Goal: Obtain resource: Download file/media

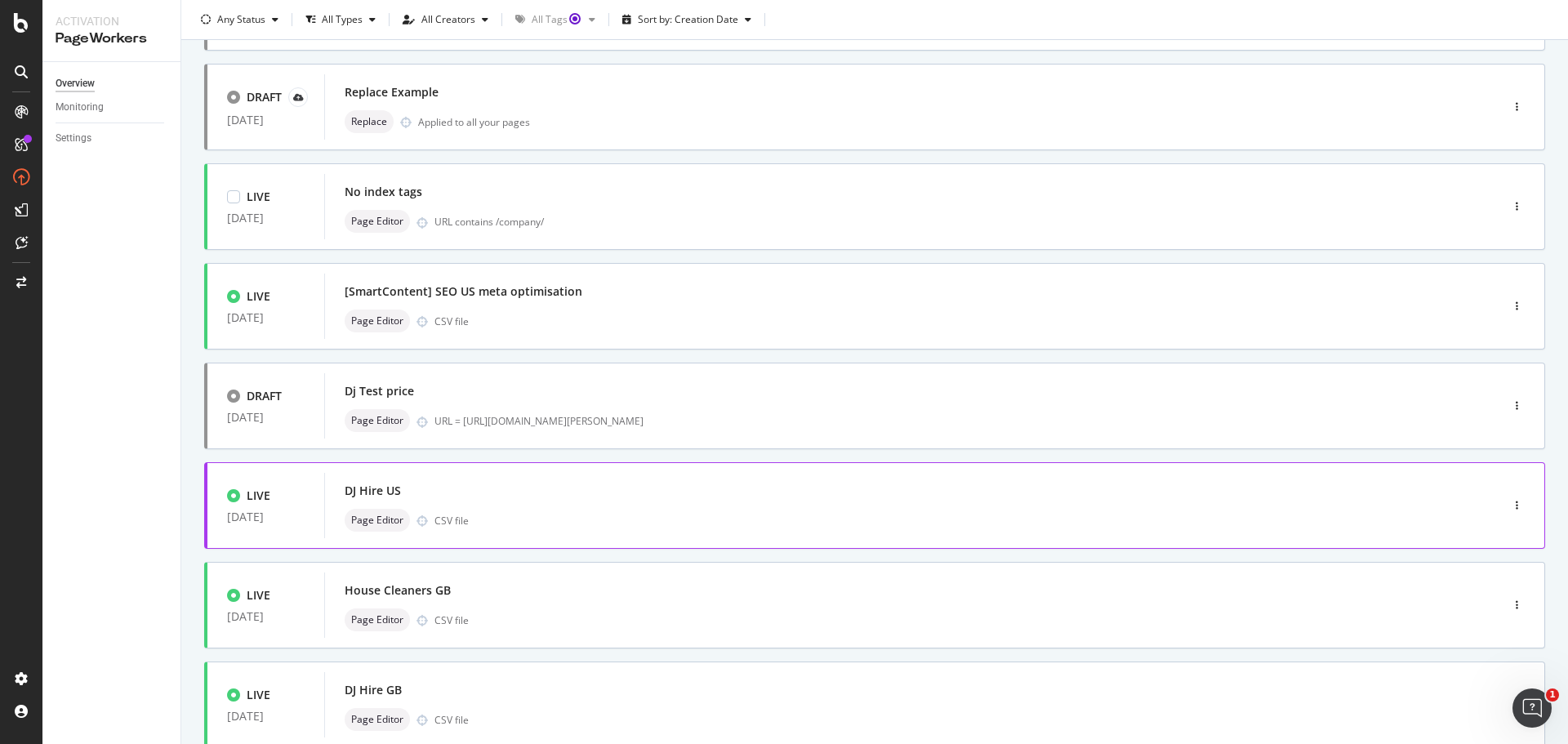
scroll to position [490, 0]
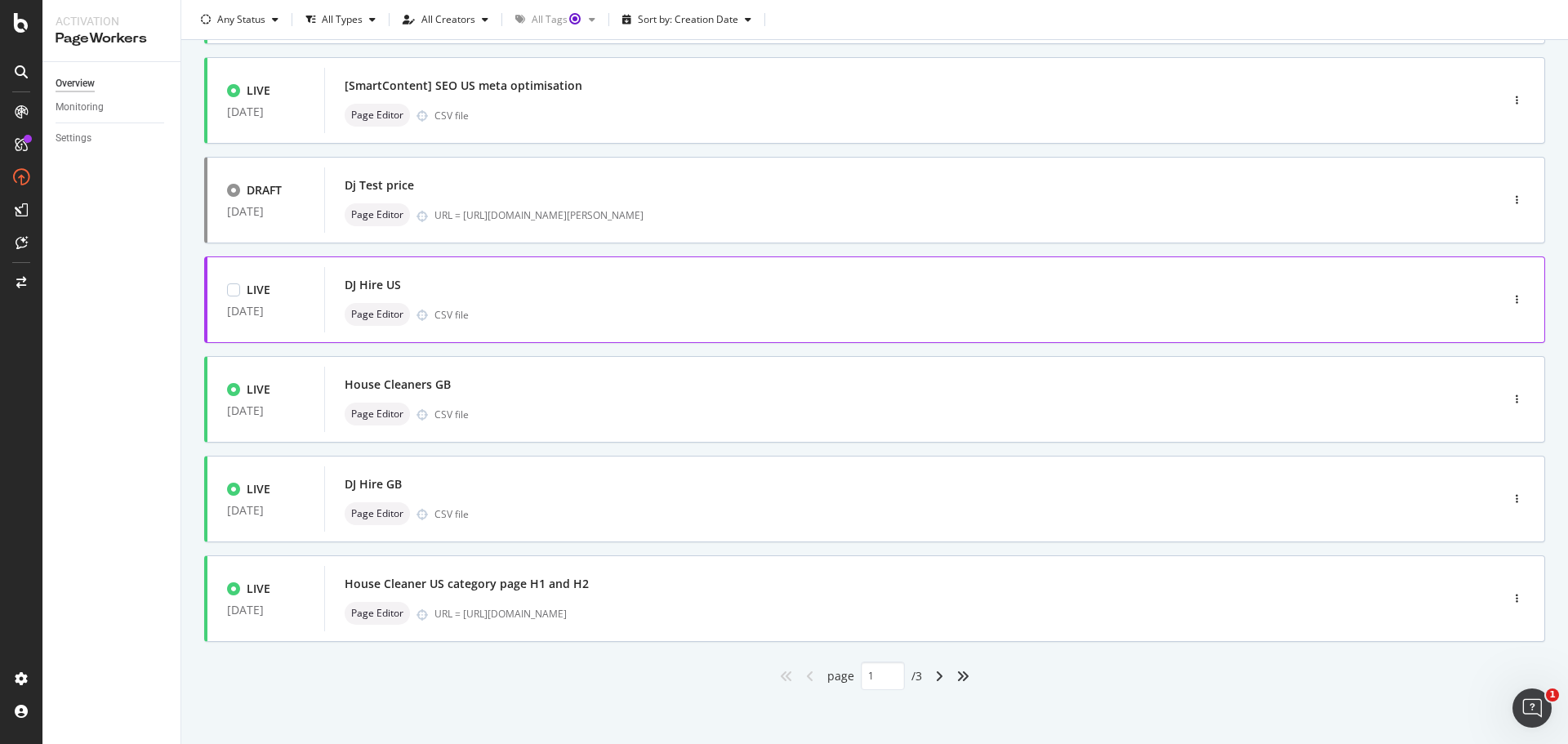
click at [676, 304] on div "Page Editor CSV file" at bounding box center [887, 314] width 1086 height 23
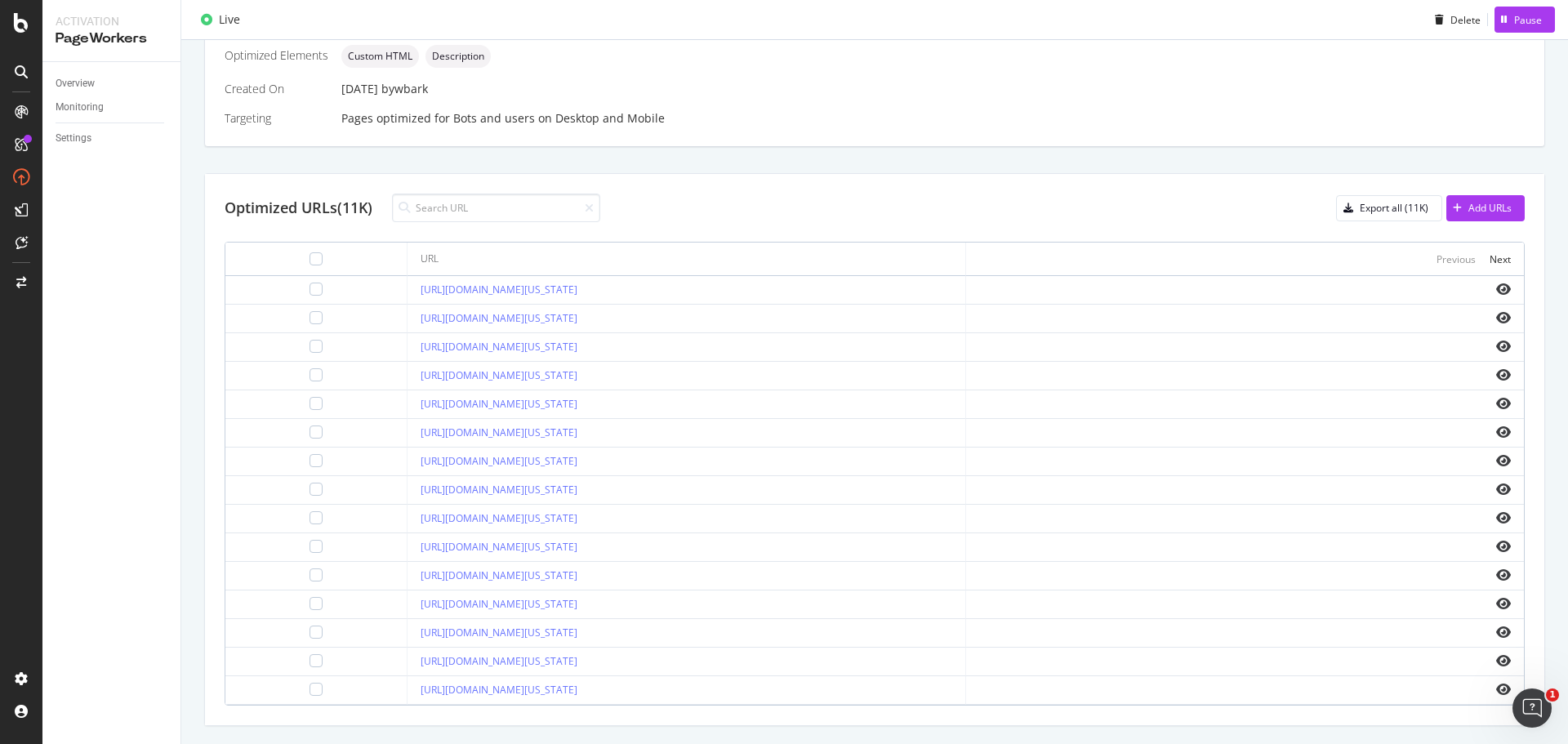
scroll to position [490, 0]
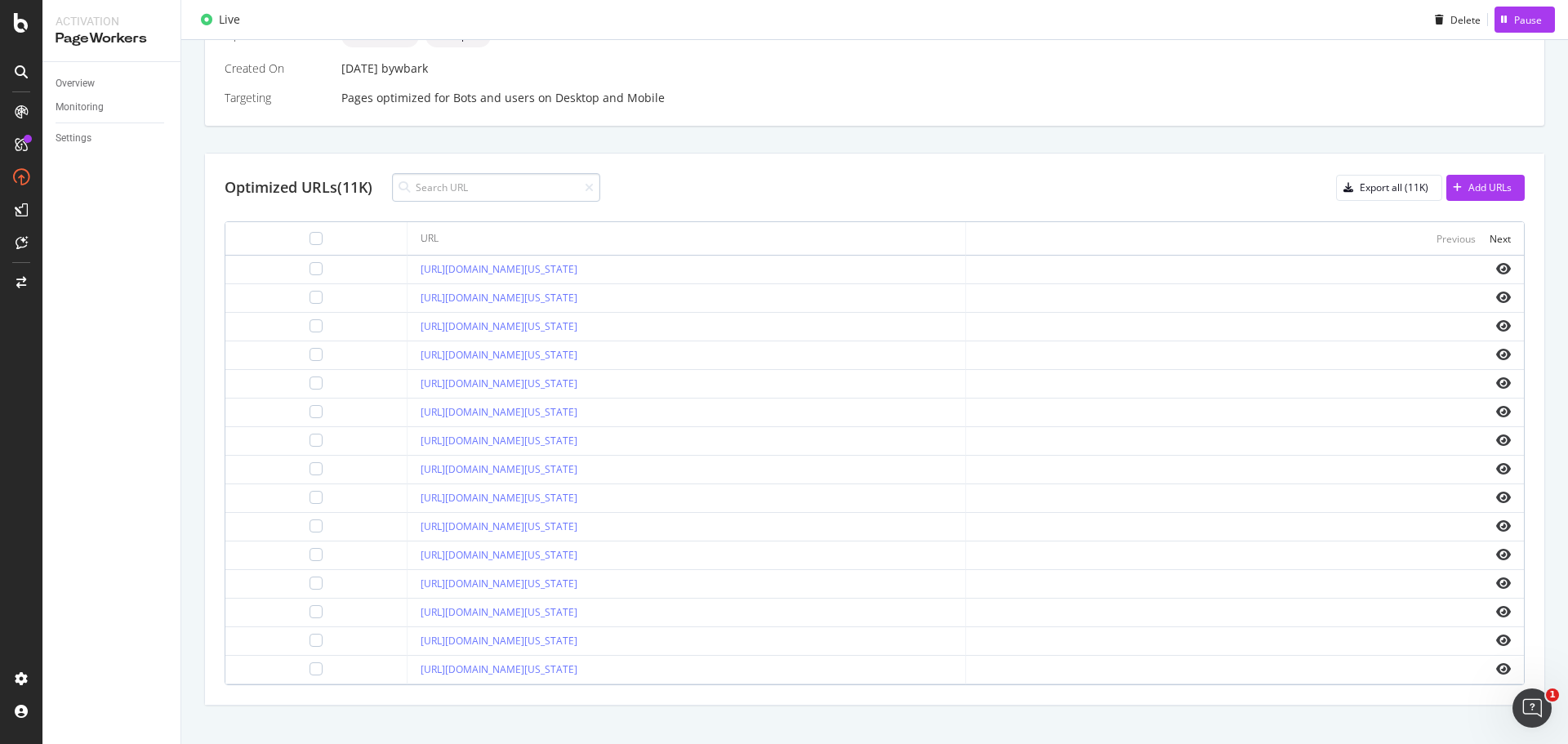
click at [494, 178] on input at bounding box center [495, 187] width 208 height 29
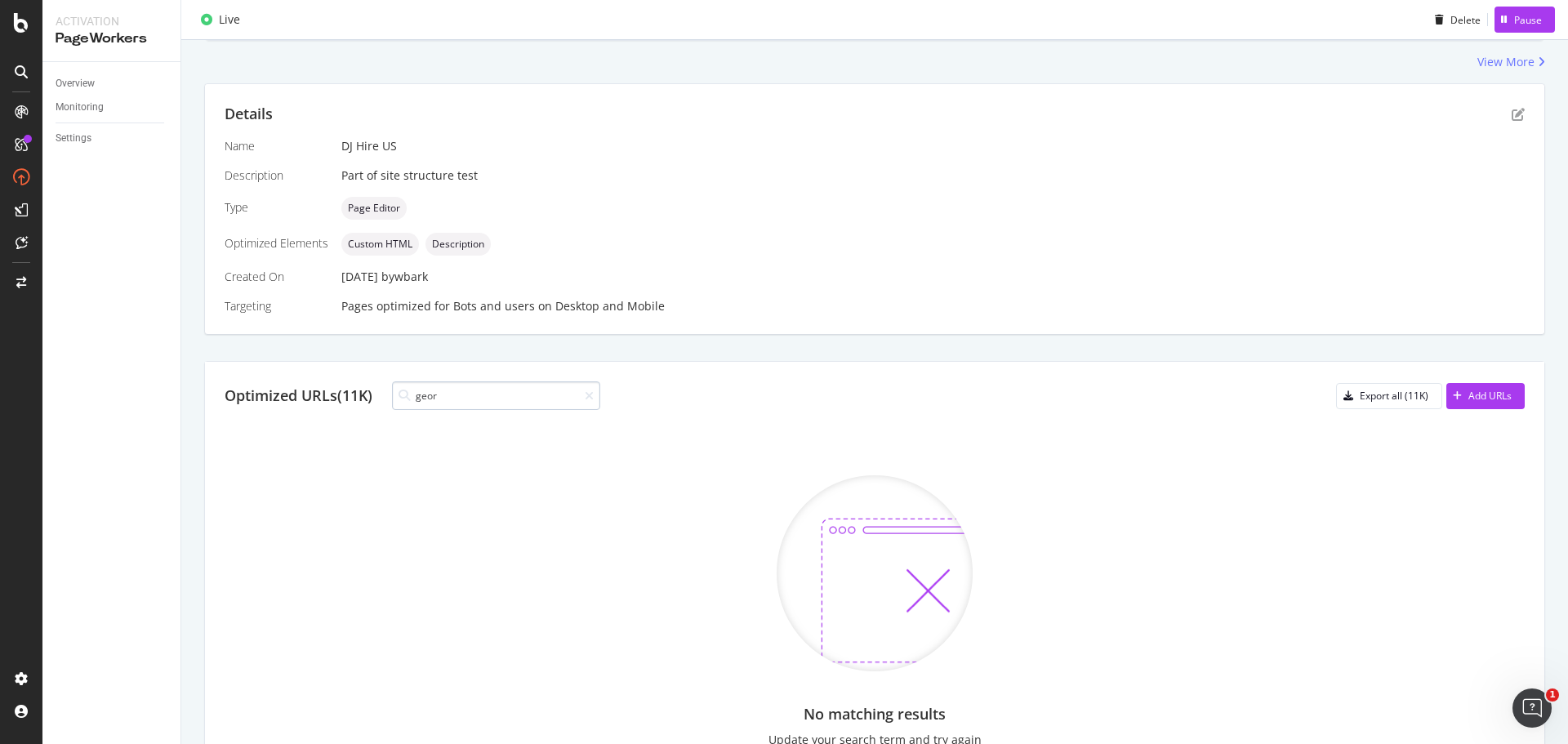
scroll to position [409, 0]
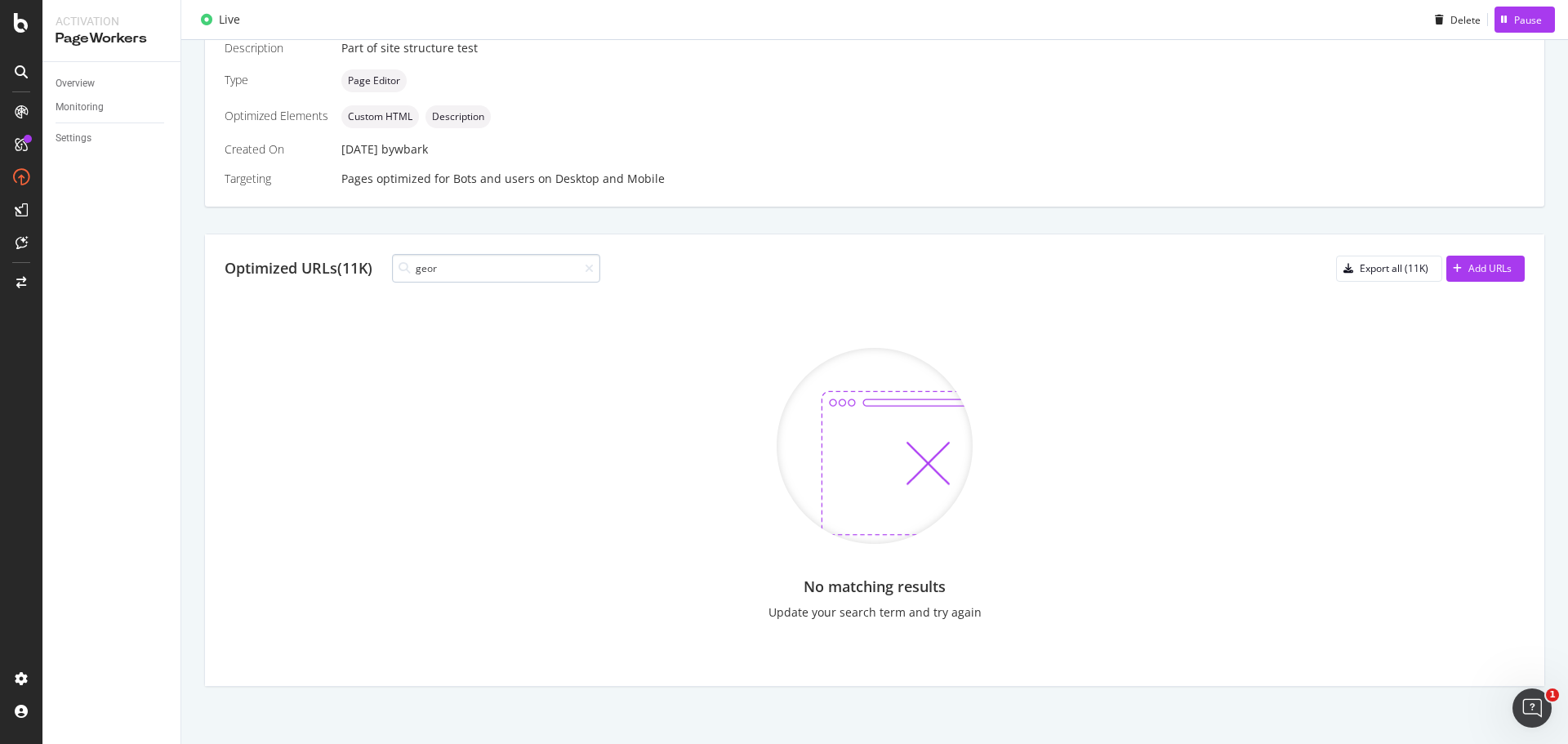
drag, startPoint x: 491, startPoint y: 266, endPoint x: 426, endPoint y: 263, distance: 65.1
click at [426, 265] on input "geor" at bounding box center [495, 268] width 208 height 29
type input "g"
type input "[GEOGRAPHIC_DATA]"
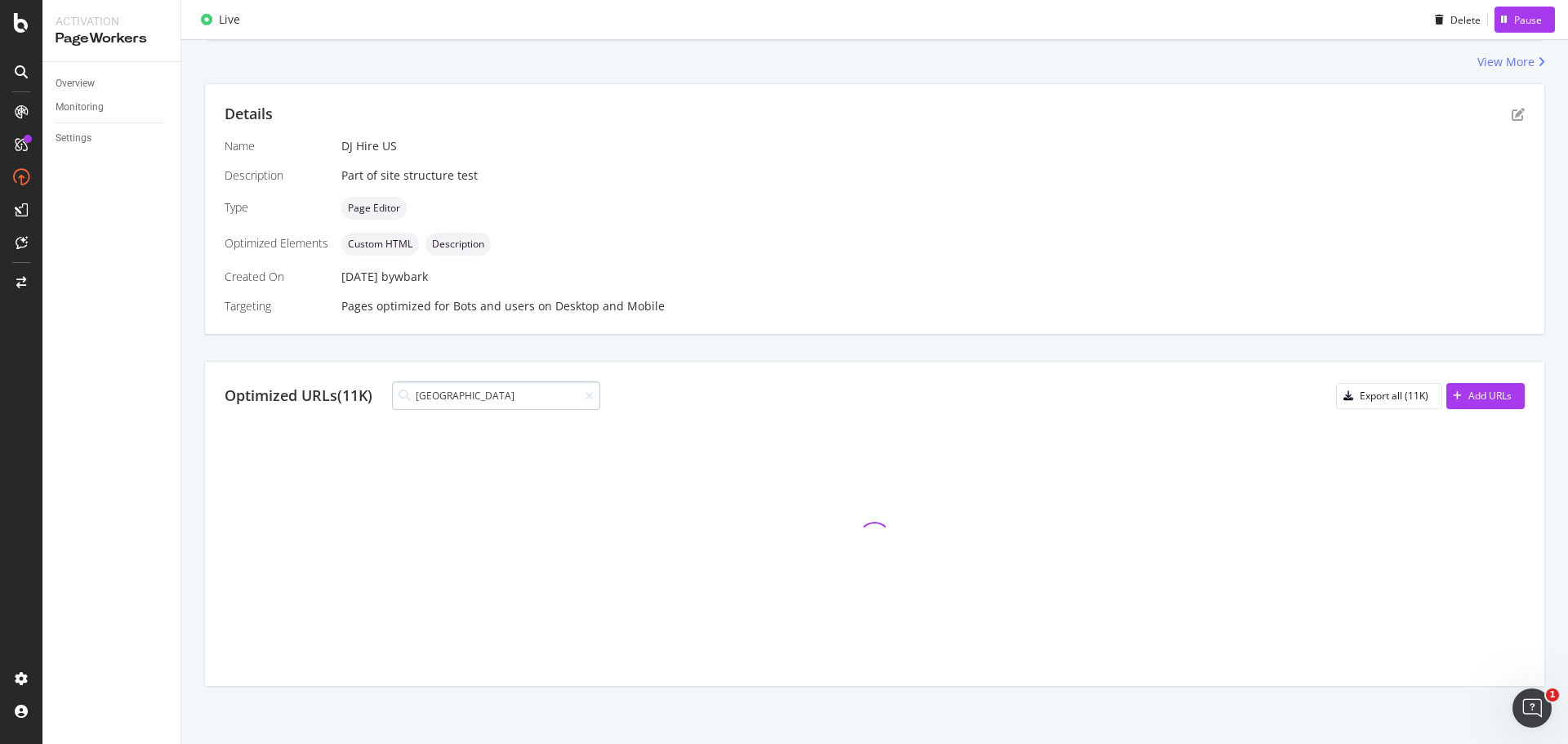
scroll to position [166, 0]
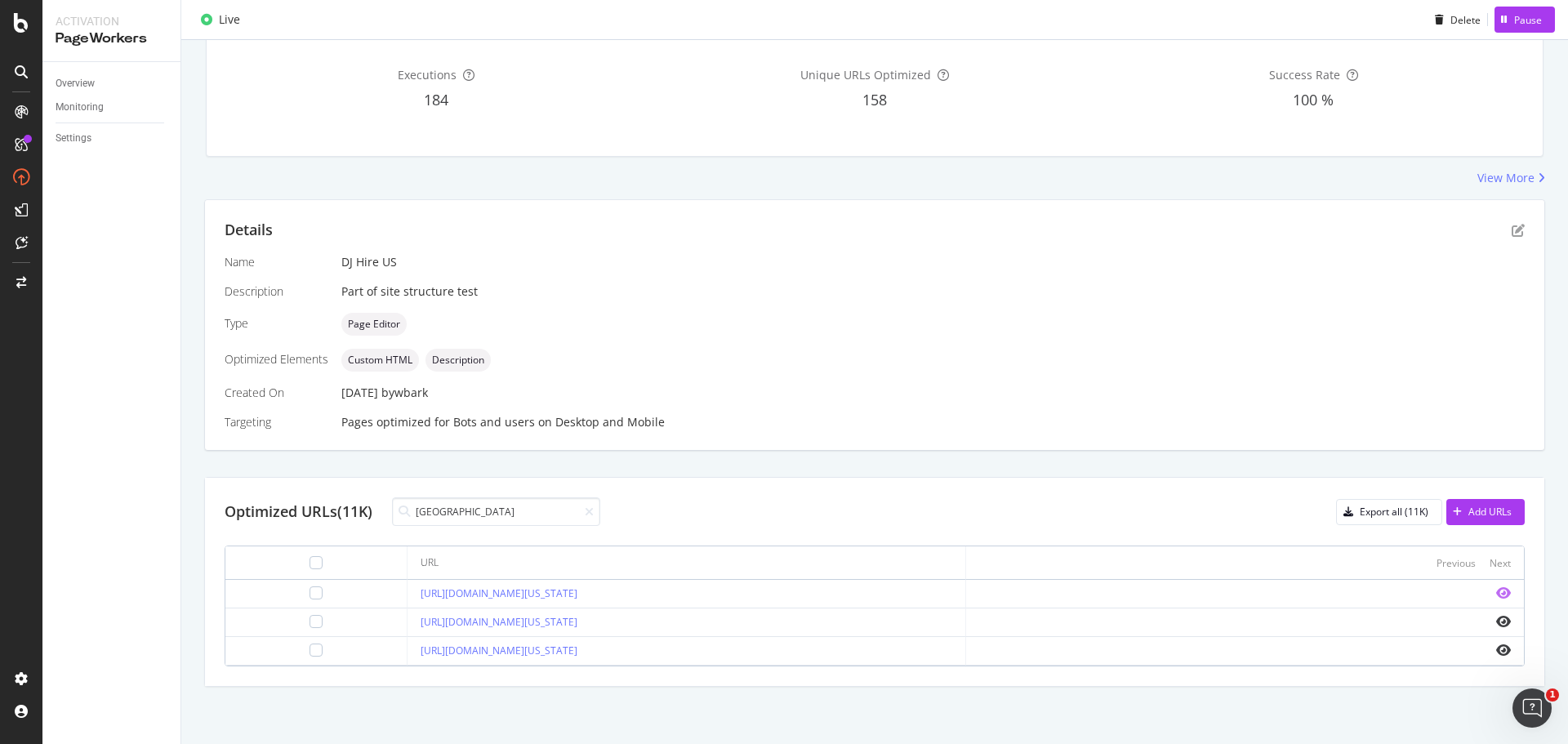
click at [1496, 591] on icon "eye" at bounding box center [1503, 592] width 15 height 13
click at [594, 512] on icon at bounding box center [589, 511] width 9 height 11
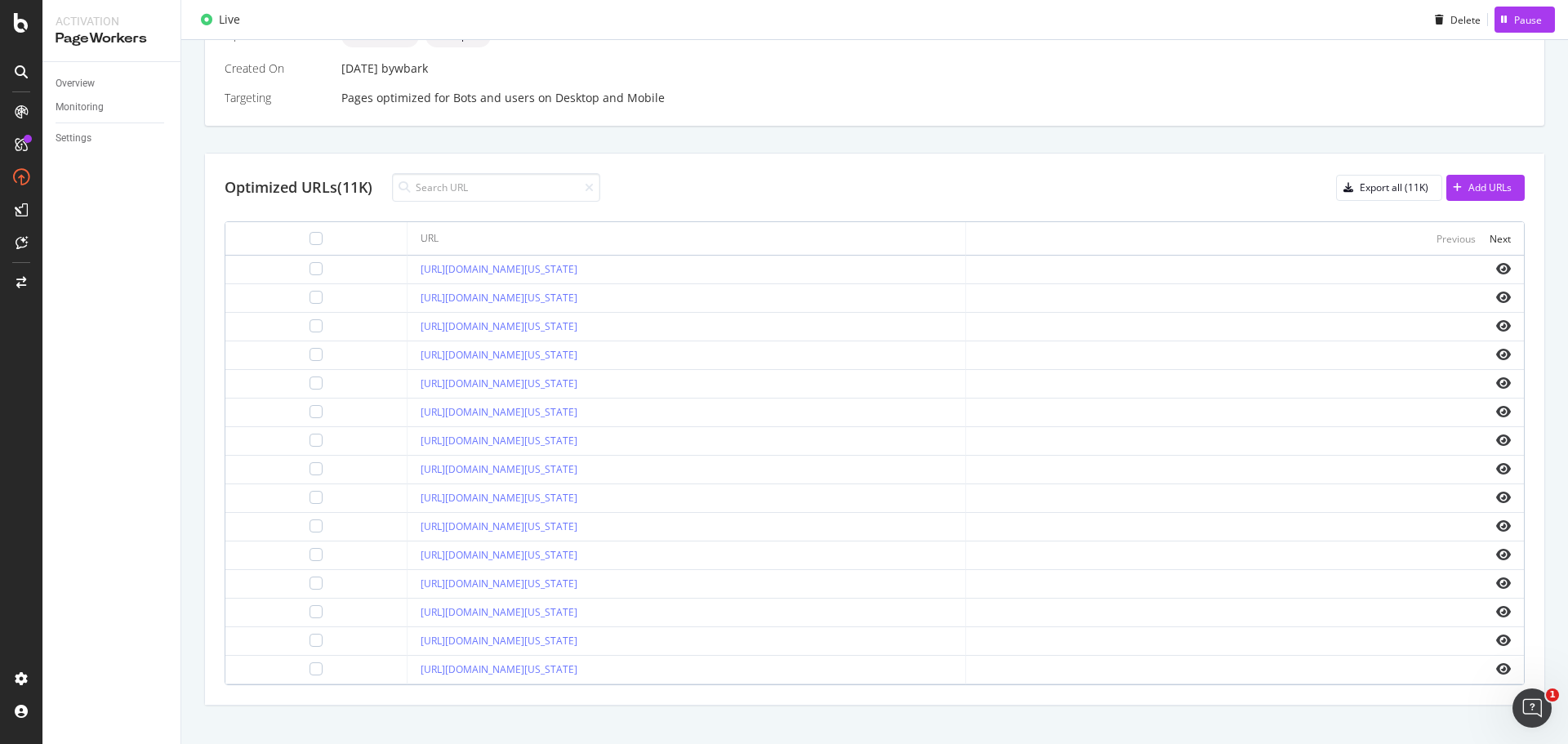
scroll to position [0, 0]
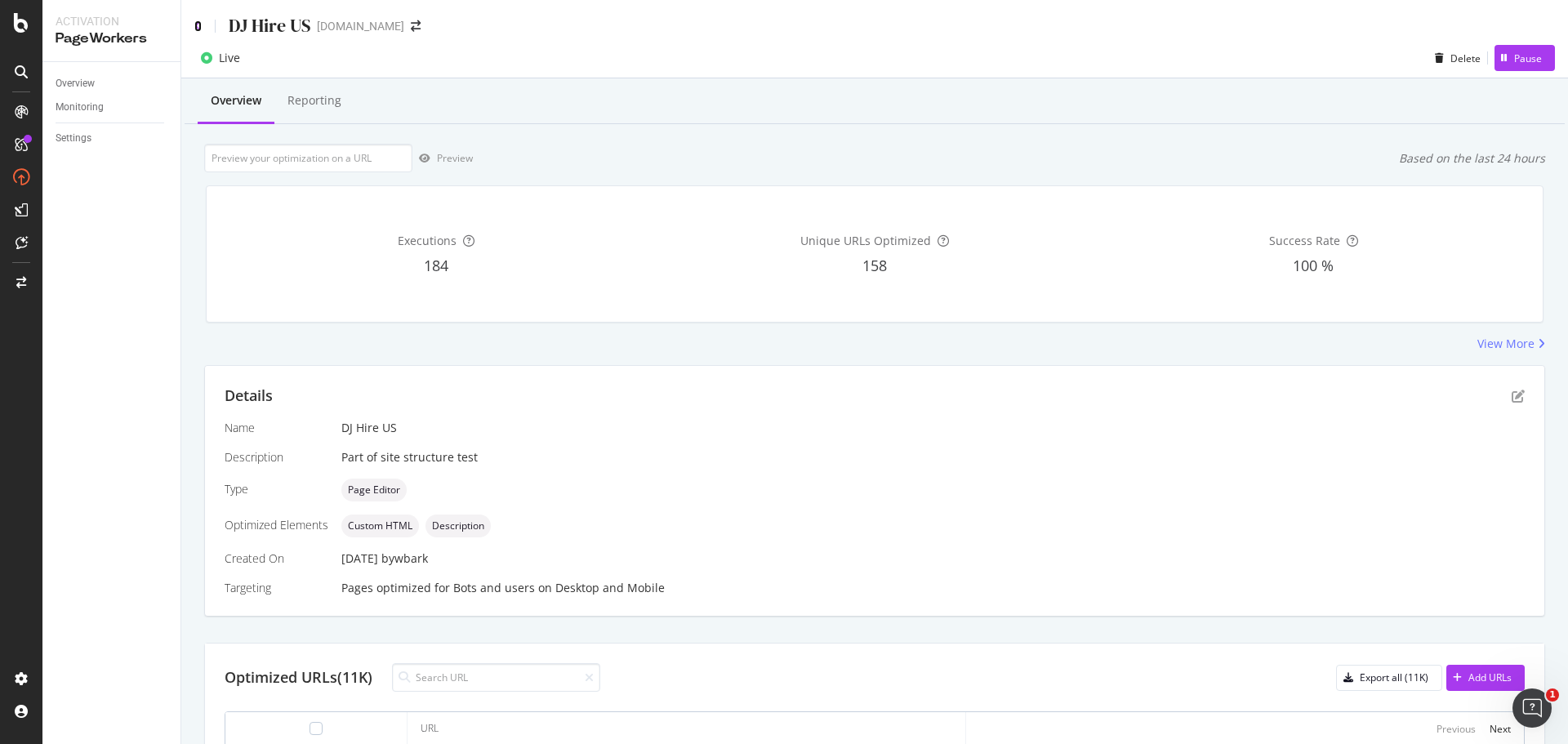
click at [200, 26] on icon at bounding box center [198, 25] width 7 height 11
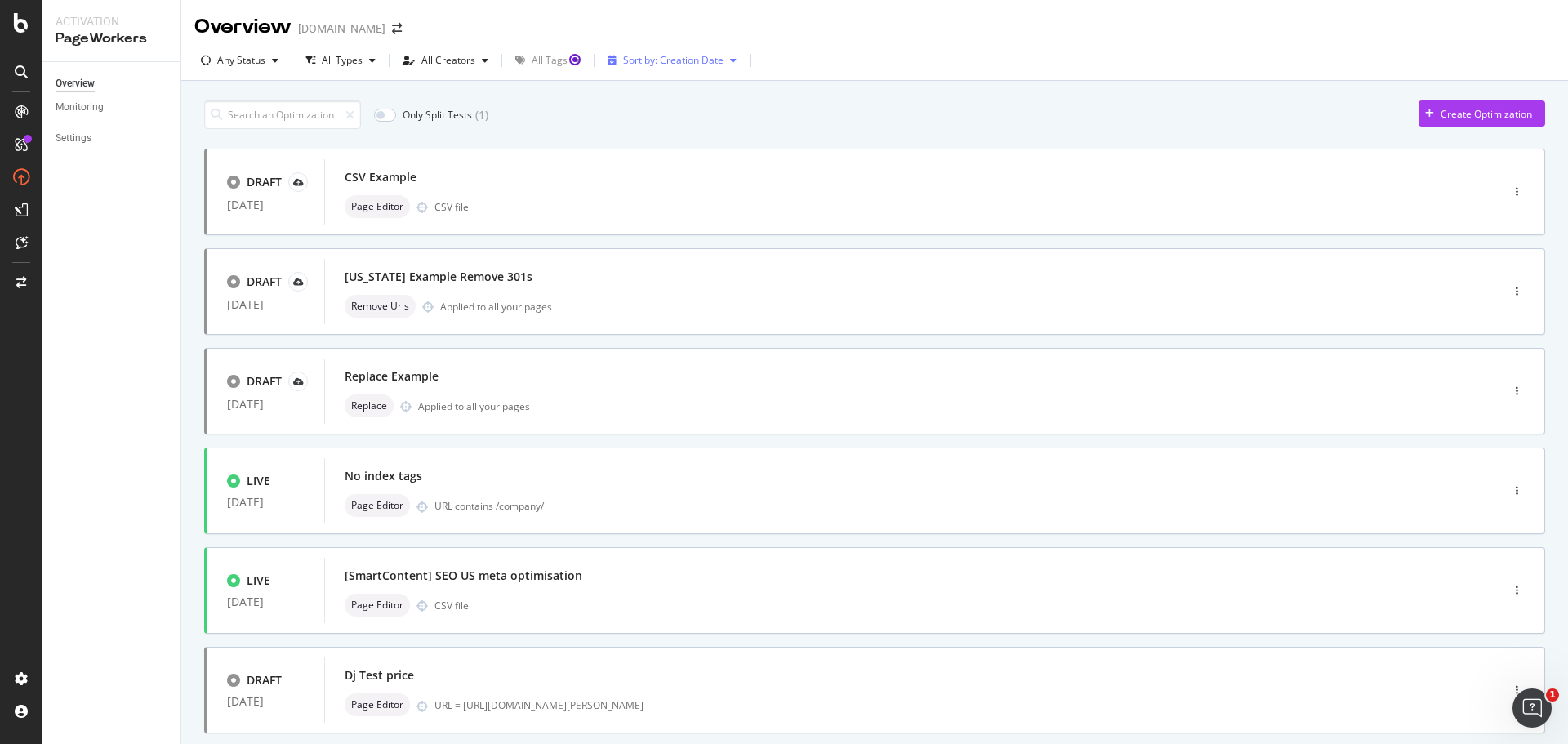
click at [678, 65] on div "Sort by: Creation Date" at bounding box center [672, 60] width 100 height 10
click at [685, 113] on div "Modification Date" at bounding box center [657, 115] width 81 height 14
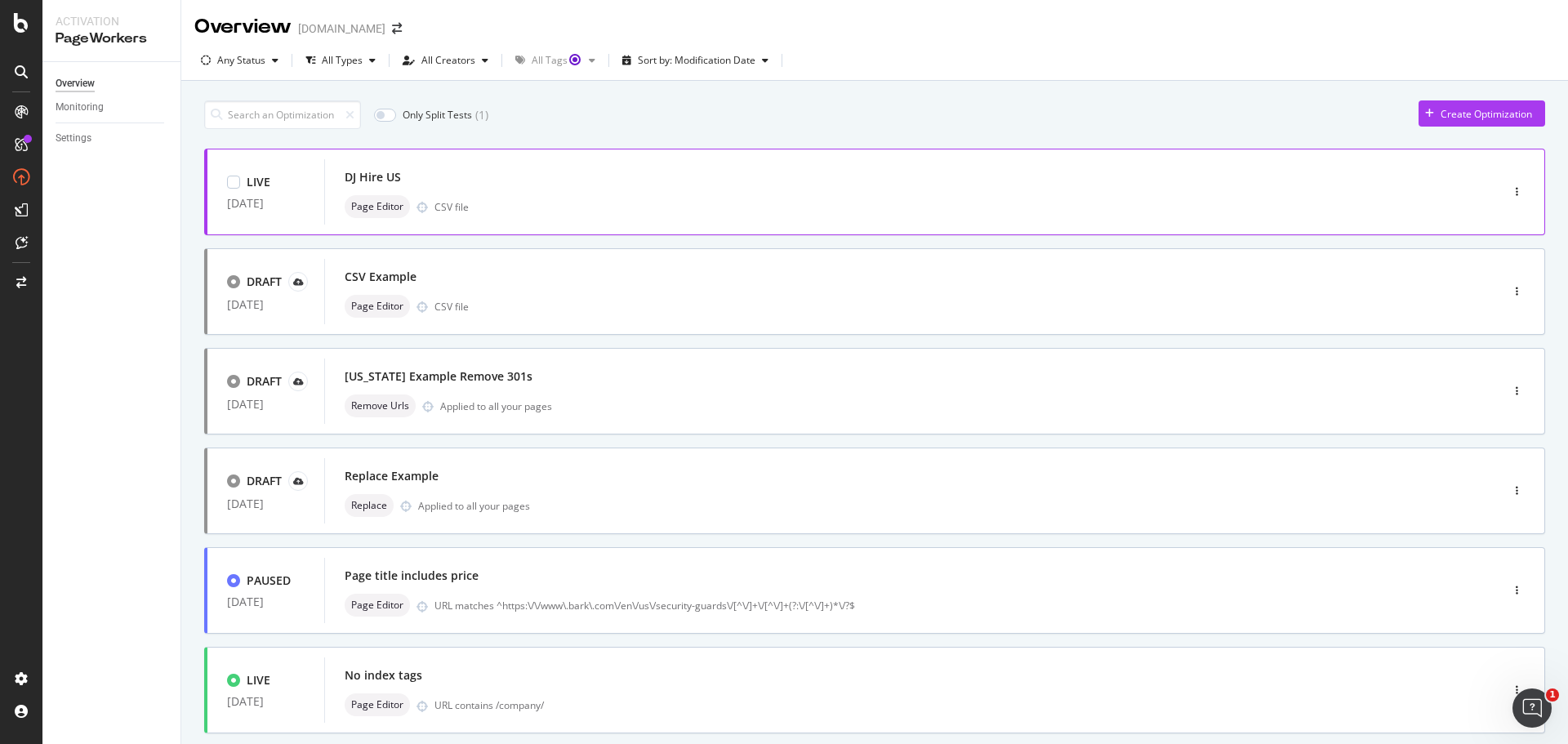
click at [700, 160] on div "DJ Hire US Page Editor CSV file" at bounding box center [887, 192] width 1126 height 65
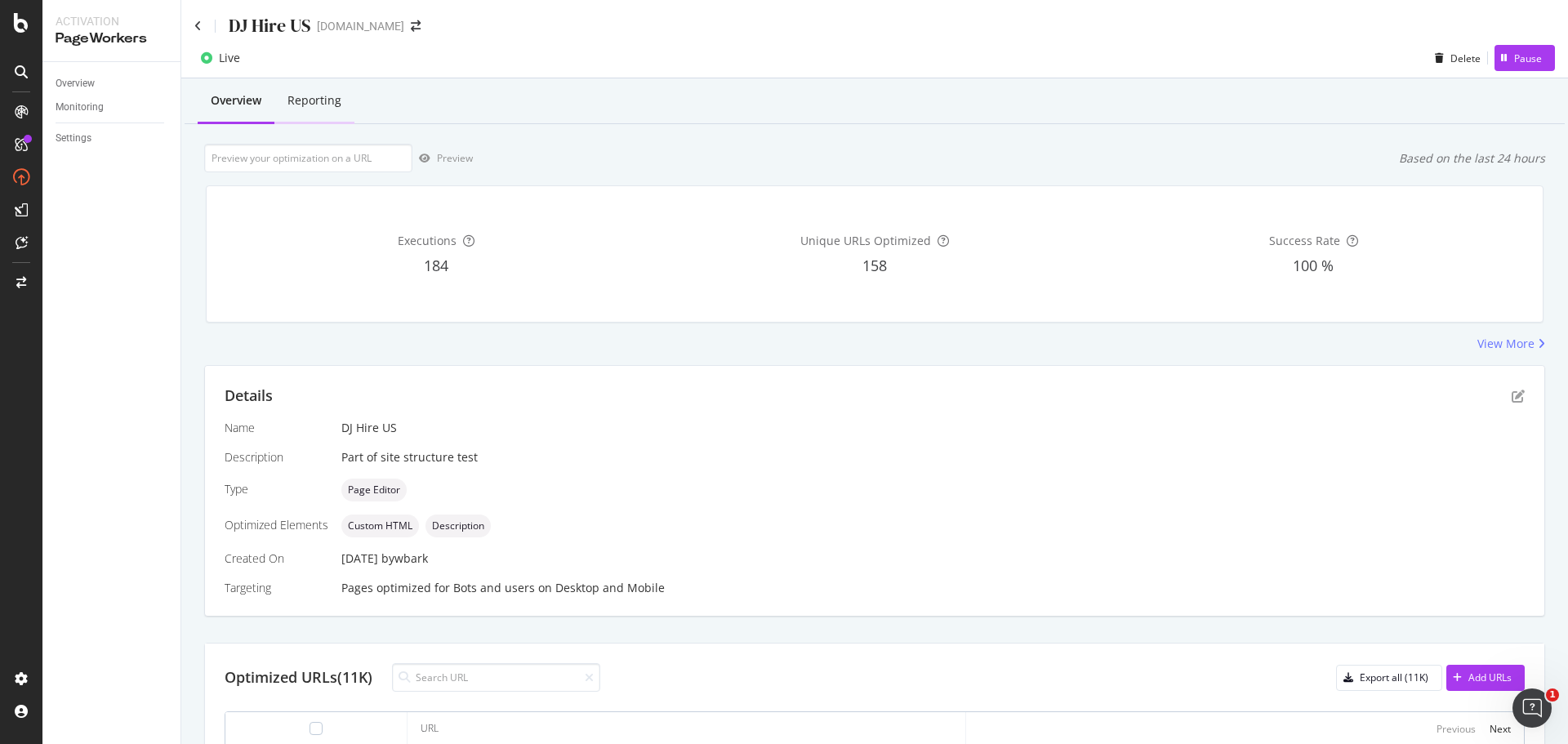
click at [302, 104] on div "Reporting" at bounding box center [315, 100] width 54 height 17
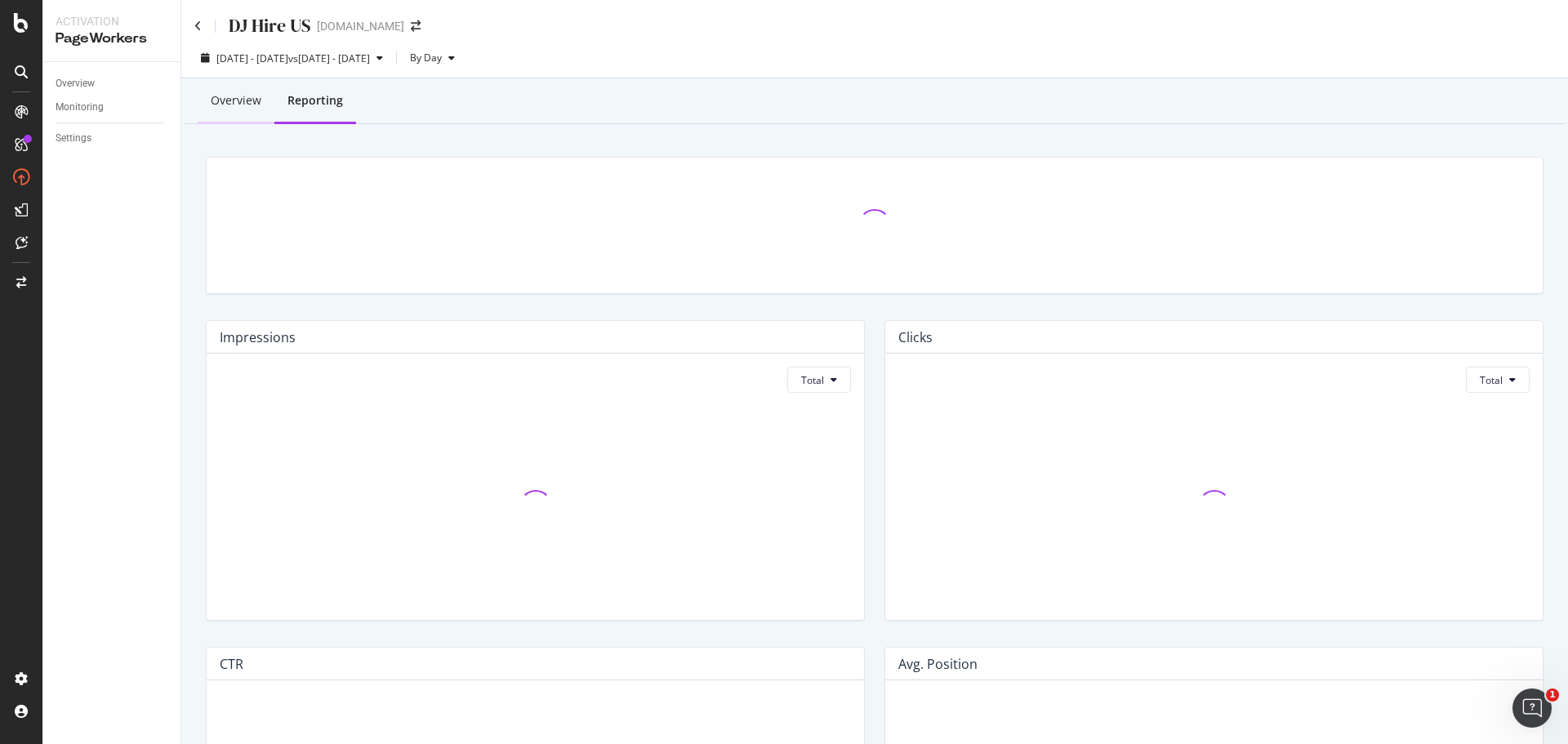
click at [234, 109] on div "Overview" at bounding box center [236, 101] width 77 height 44
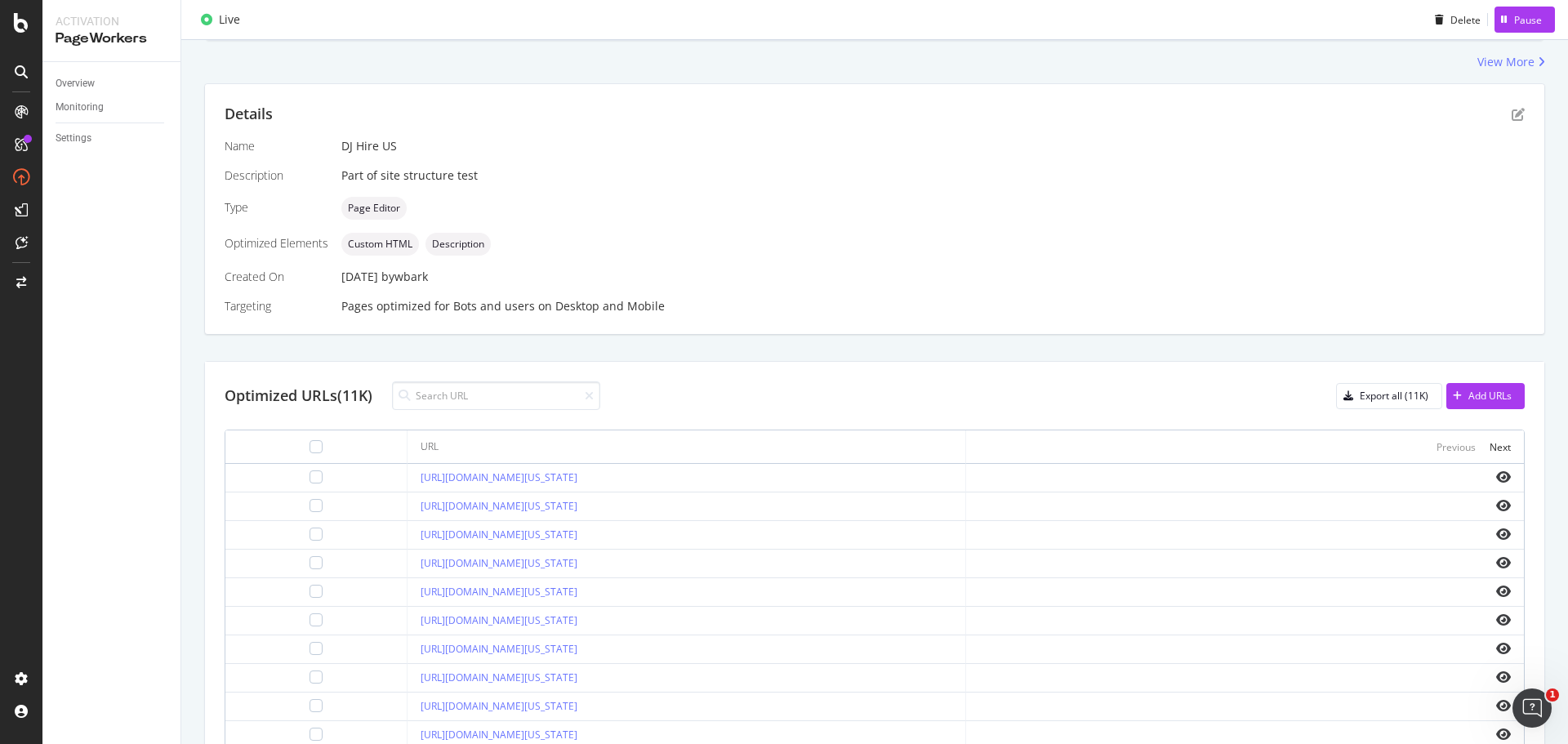
scroll to position [19, 0]
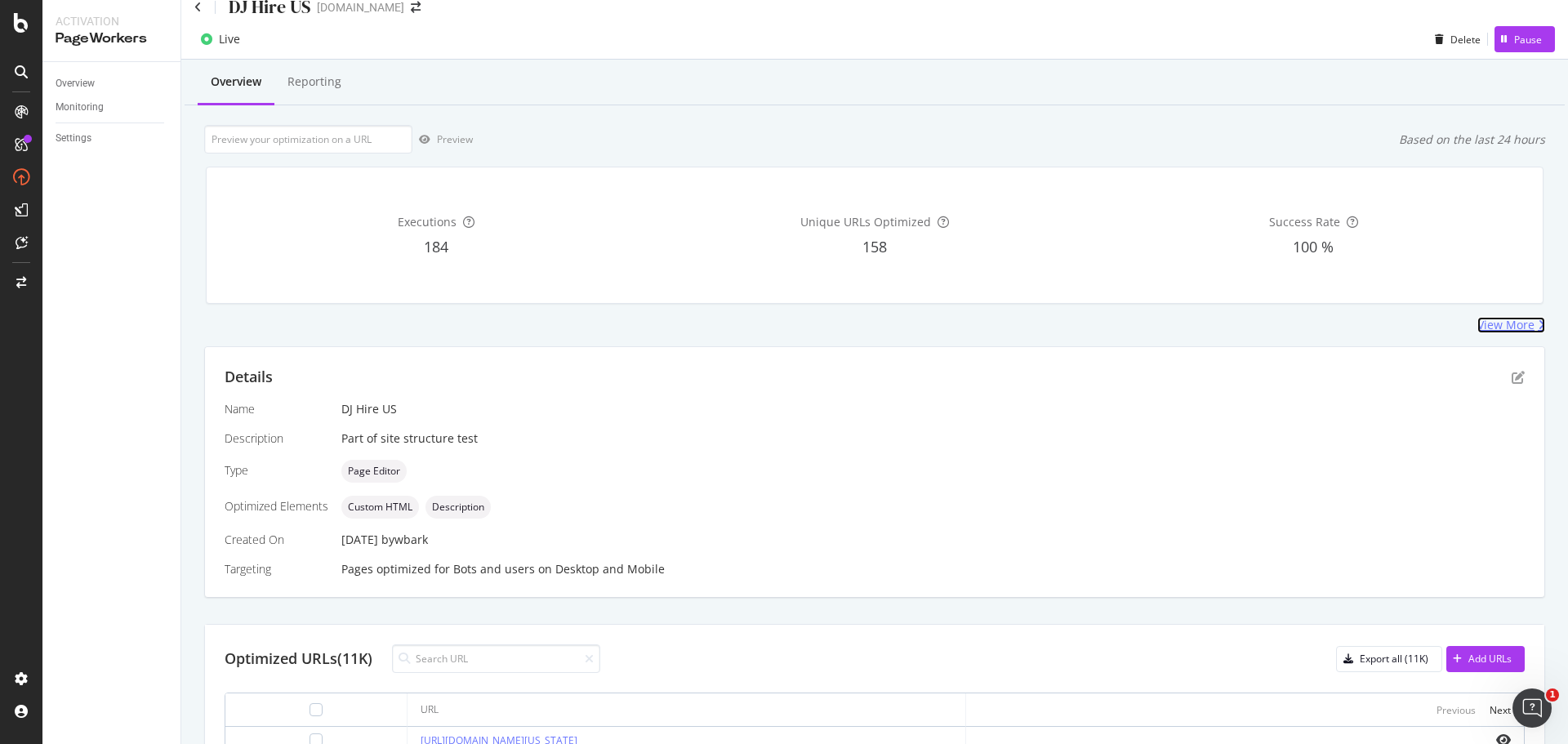
click at [1490, 319] on div "View More" at bounding box center [1506, 324] width 58 height 17
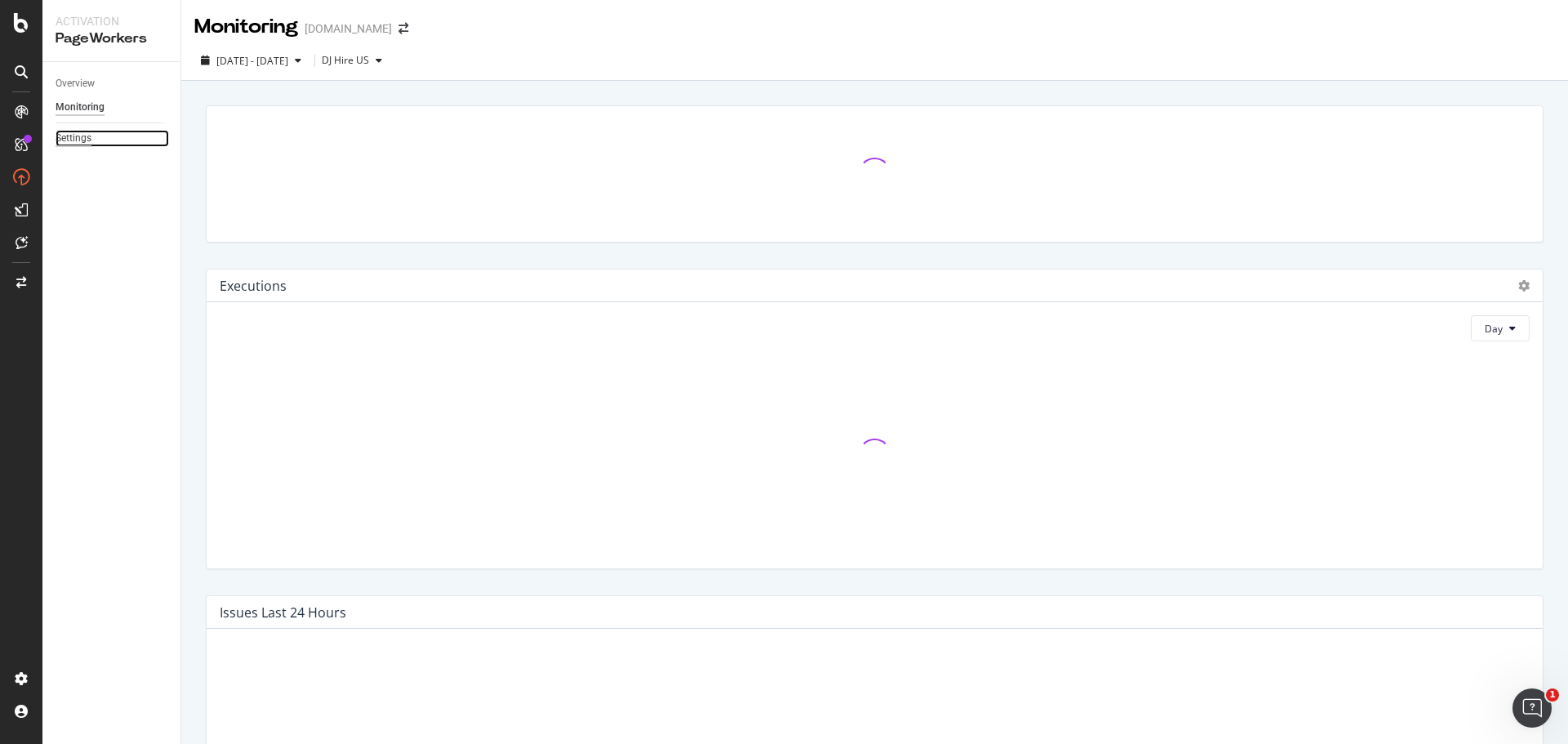
click at [73, 138] on div "Settings" at bounding box center [73, 139] width 36 height 17
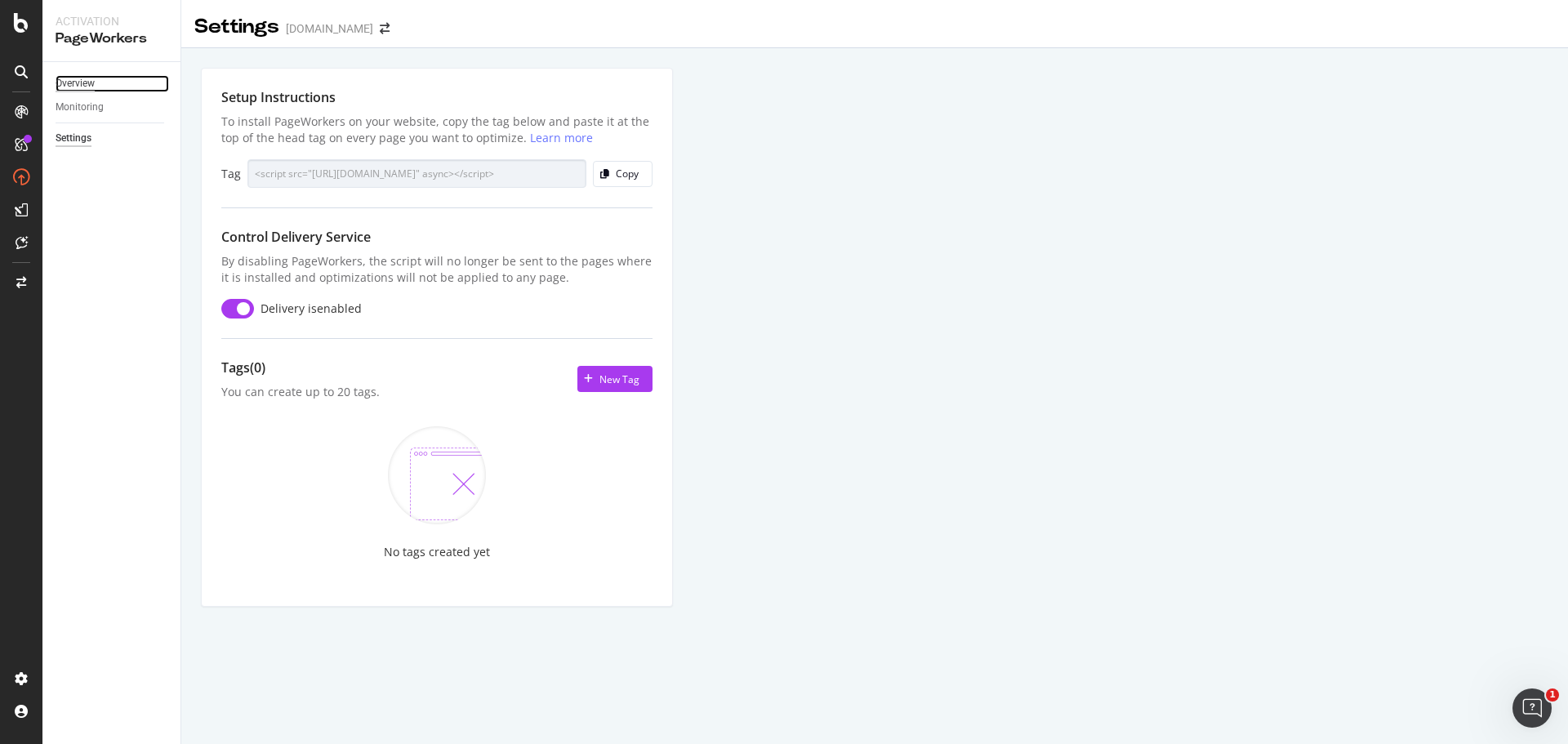
click at [91, 85] on div "Overview" at bounding box center [75, 84] width 39 height 17
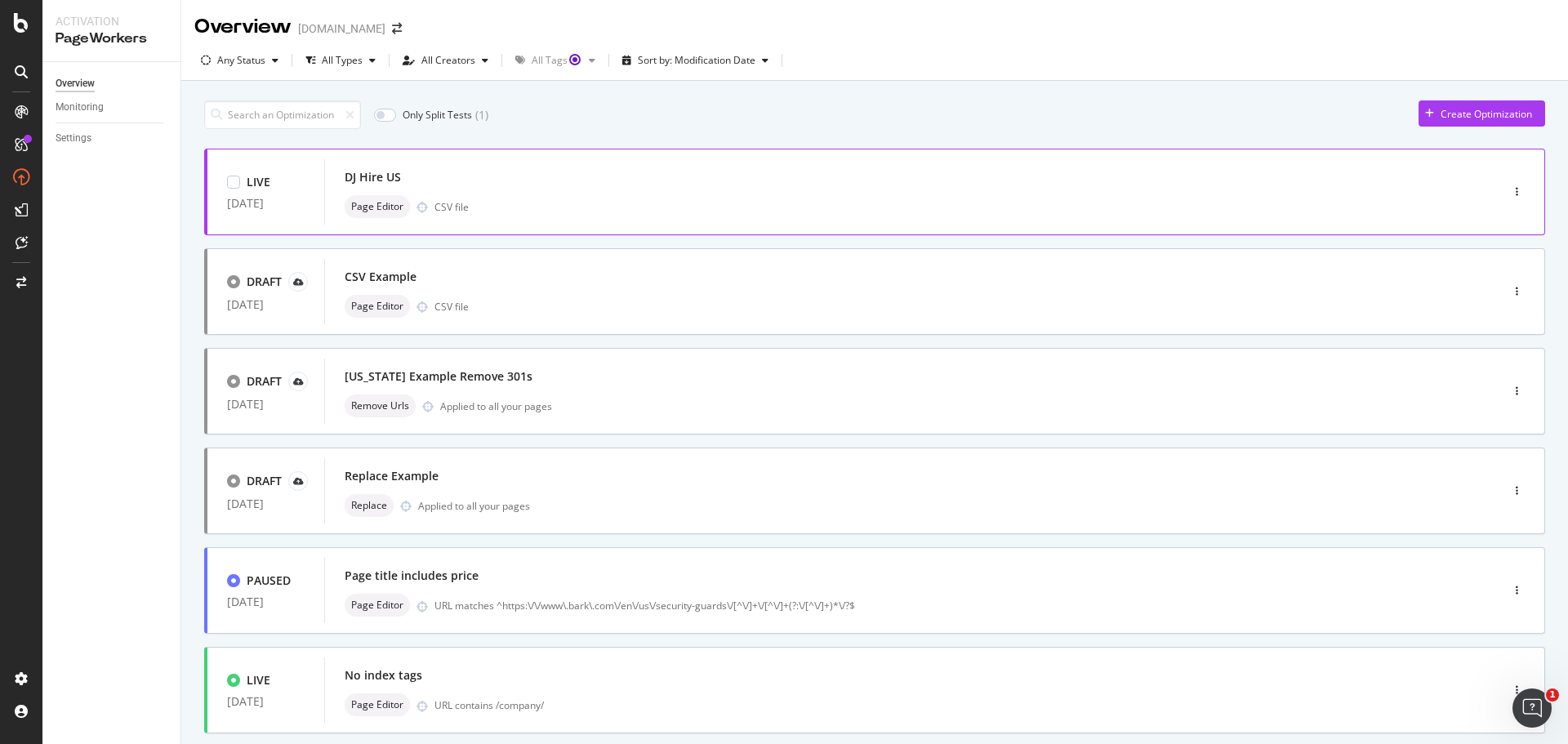
click at [528, 208] on div "Page Editor CSV file" at bounding box center [887, 207] width 1086 height 23
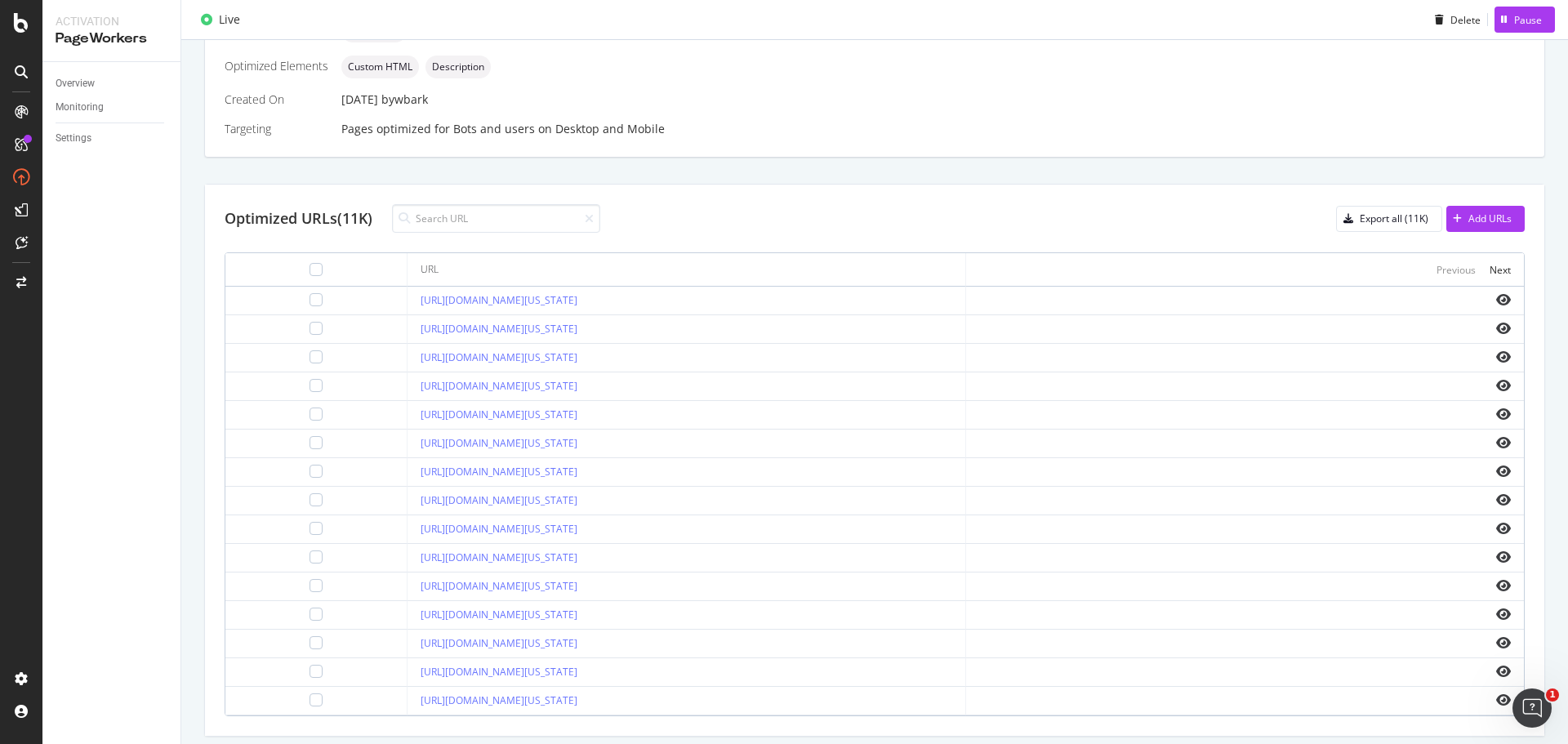
scroll to position [490, 0]
